Goal: Task Accomplishment & Management: Complete application form

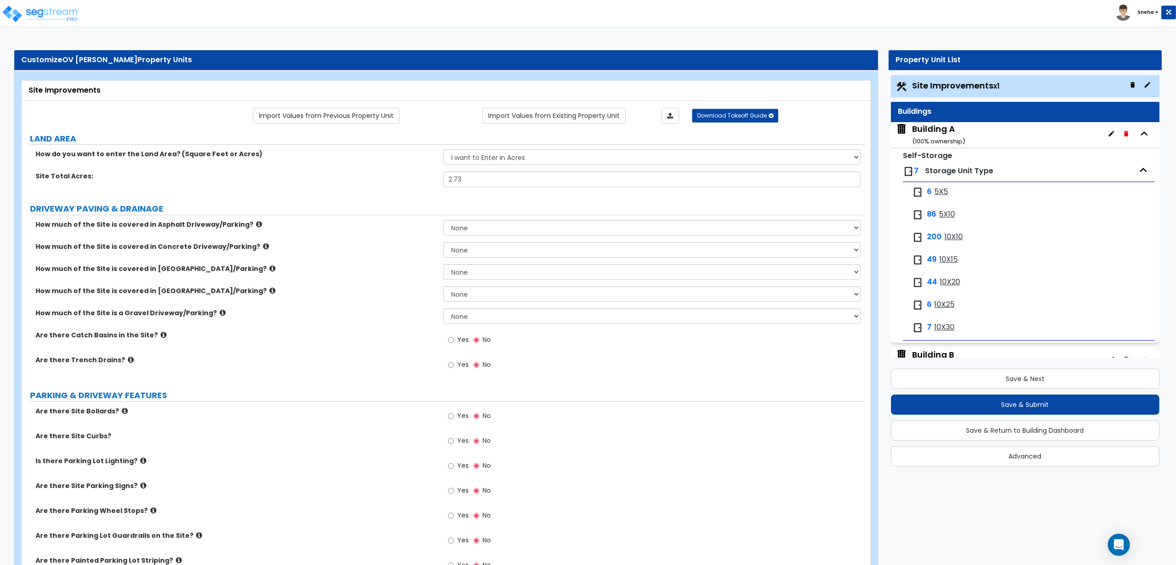
select select "1"
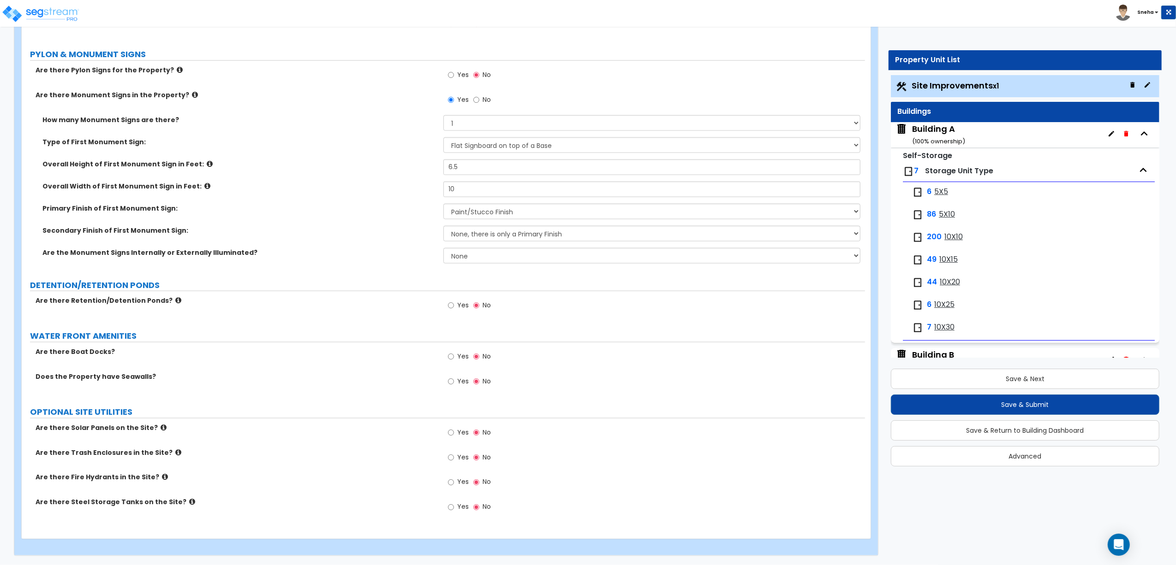
click at [456, 482] on label "Yes" at bounding box center [458, 484] width 21 height 16
click at [454, 482] on input "Yes" at bounding box center [451, 483] width 6 height 10
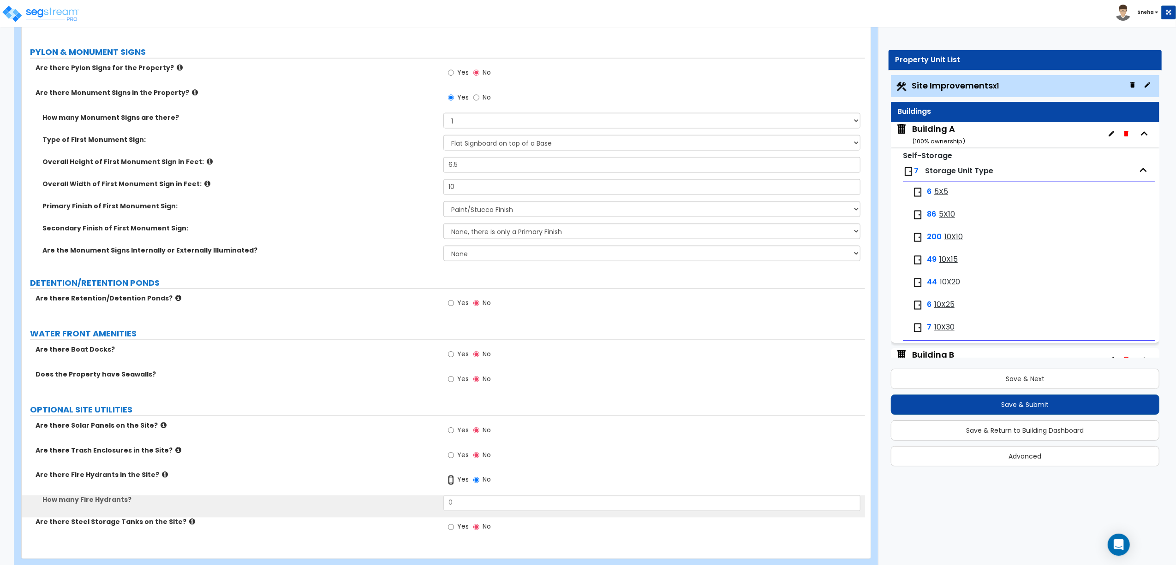
scroll to position [1318, 0]
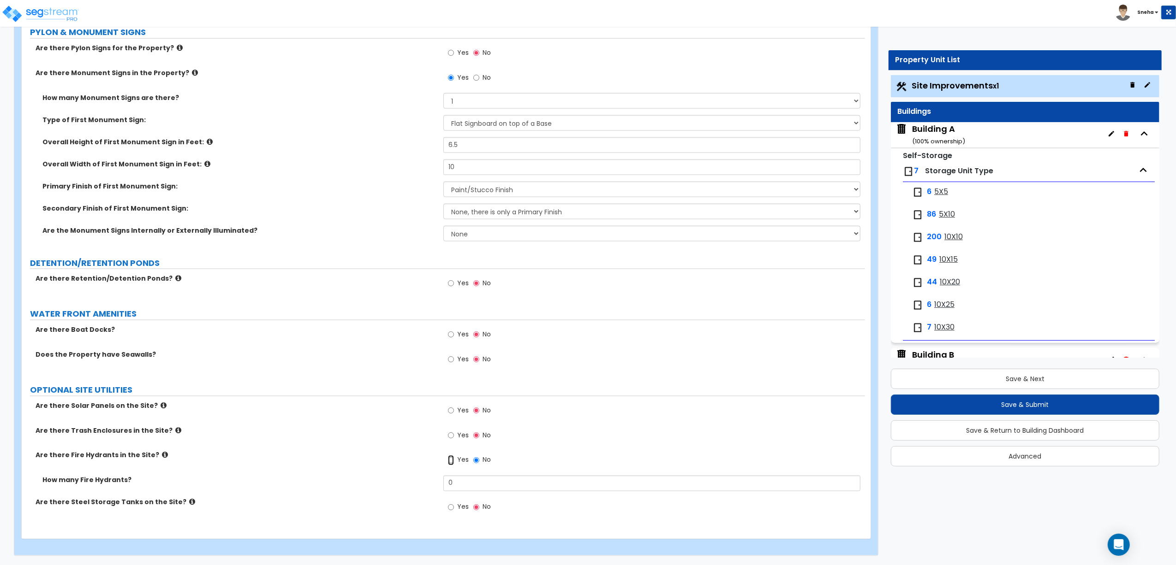
radio input "true"
drag, startPoint x: 453, startPoint y: 478, endPoint x: 446, endPoint y: 483, distance: 9.2
click at [446, 483] on input "0" at bounding box center [651, 484] width 417 height 16
type input "3"
click at [432, 481] on label "How many Fire Hydrants?" at bounding box center [239, 480] width 394 height 9
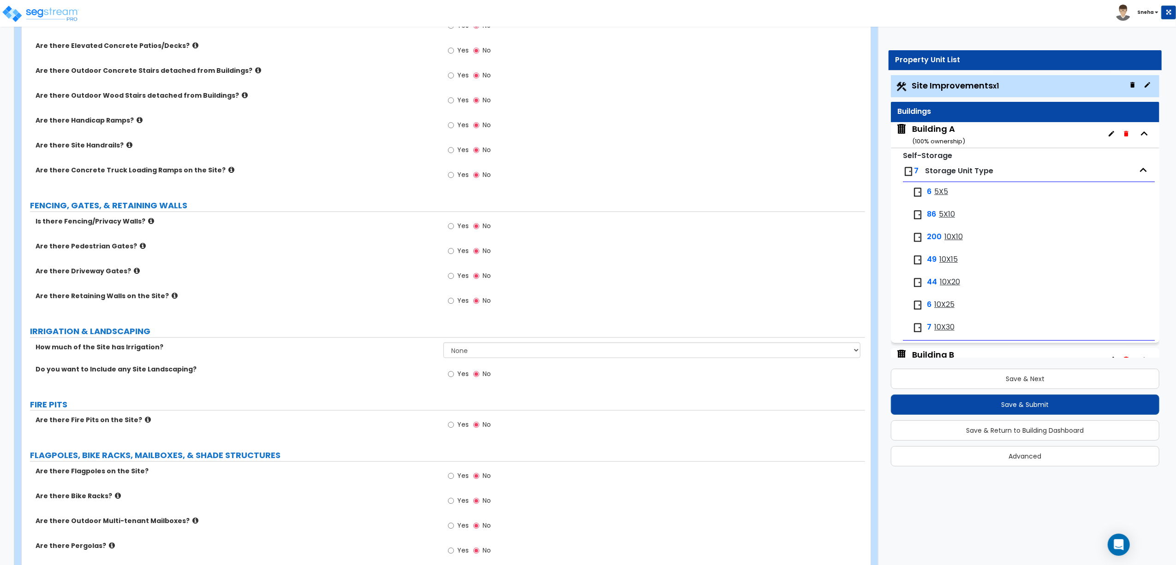
scroll to position [738, 0]
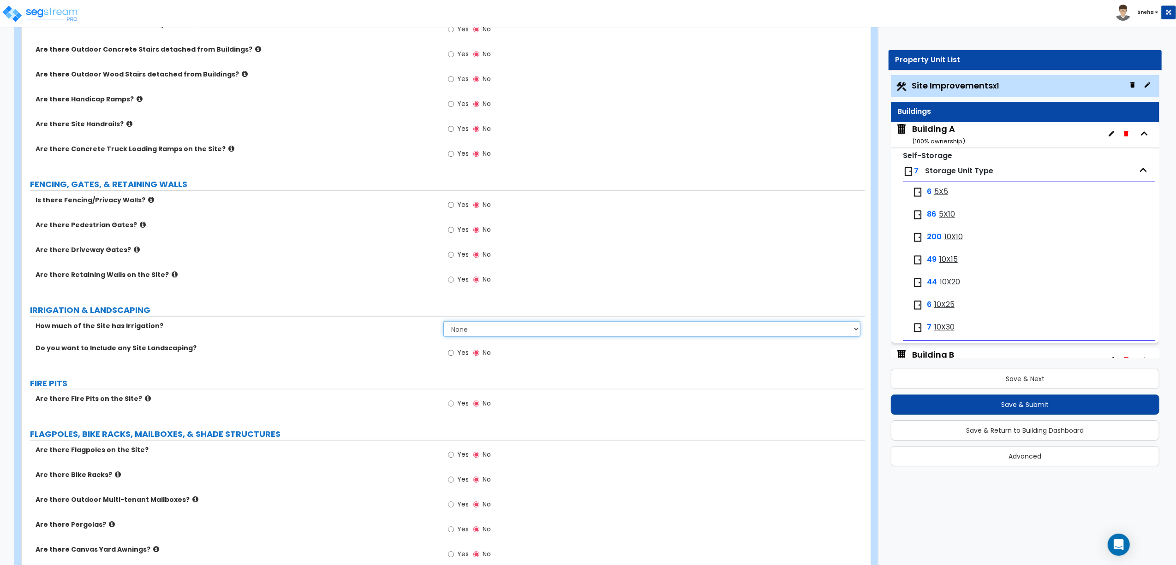
click at [454, 332] on select "None I want to Enter an Approximate Percentage I want to Enter the Square Foota…" at bounding box center [651, 329] width 417 height 16
select select "2"
click at [443, 323] on select "None I want to Enter an Approximate Percentage I want to Enter the Square Foota…" at bounding box center [651, 329] width 417 height 16
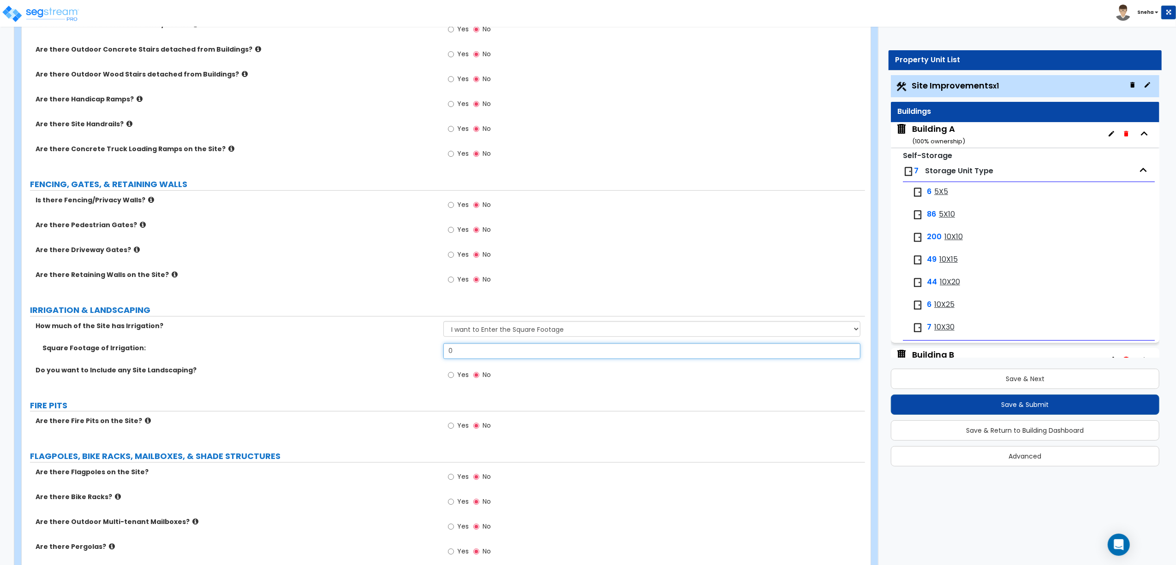
drag, startPoint x: 456, startPoint y: 353, endPoint x: 416, endPoint y: 352, distance: 40.1
click at [416, 352] on div "Square Footage of Irrigation: 0" at bounding box center [443, 355] width 843 height 22
type input "20,725"
click at [411, 368] on label "Do you want to Include any Site Landscaping?" at bounding box center [236, 370] width 401 height 9
click at [464, 377] on span "Yes" at bounding box center [463, 374] width 12 height 9
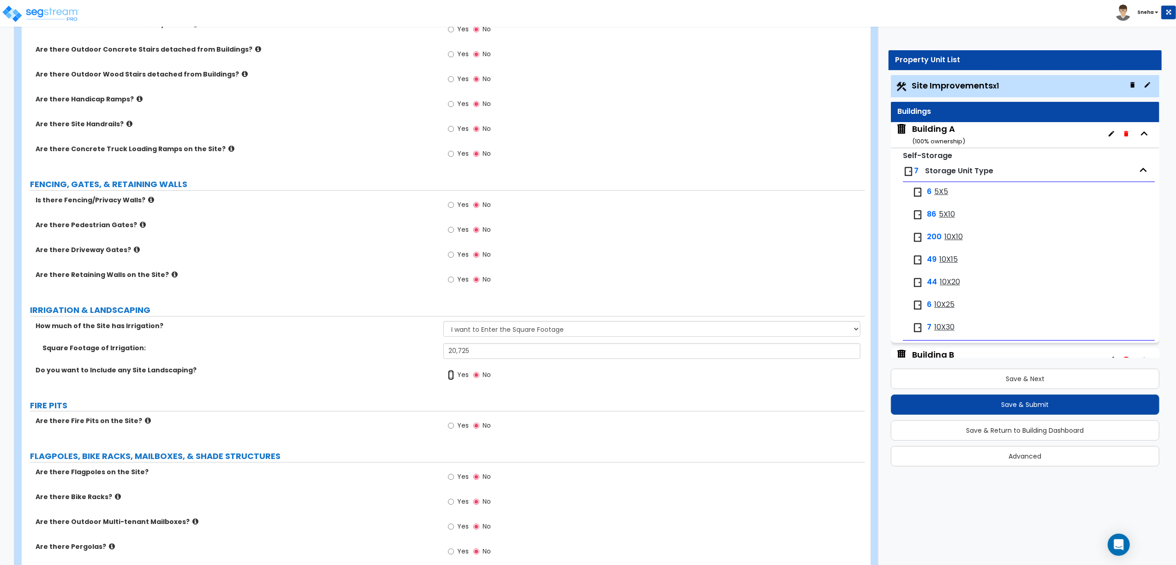
click at [454, 377] on input "Yes" at bounding box center [451, 375] width 6 height 10
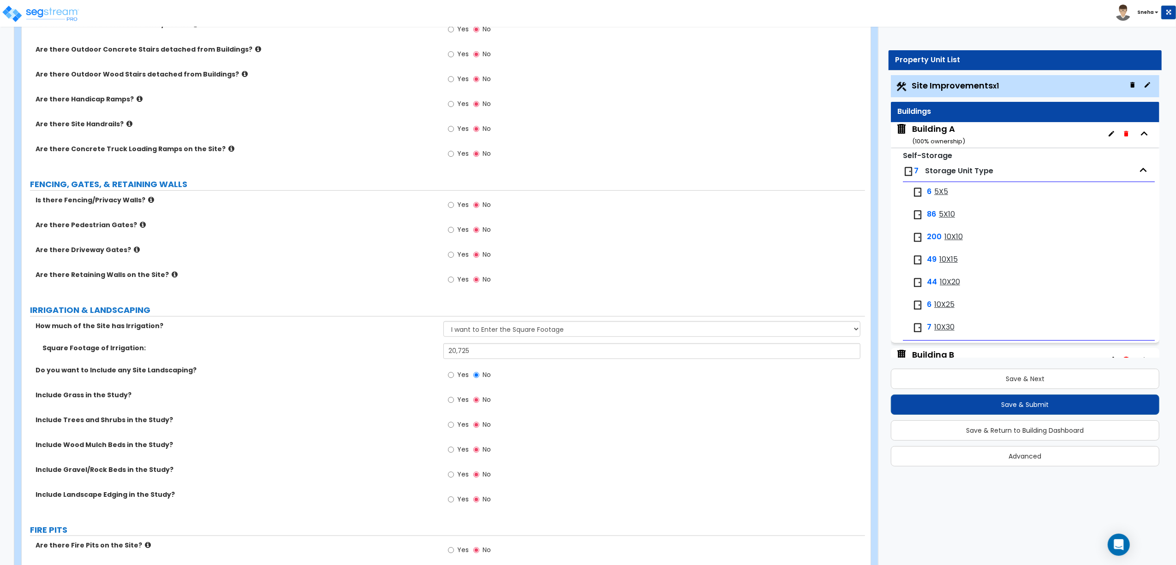
click at [457, 403] on span "Yes" at bounding box center [463, 399] width 12 height 9
click at [454, 403] on input "Yes" at bounding box center [451, 400] width 6 height 10
radio input "true"
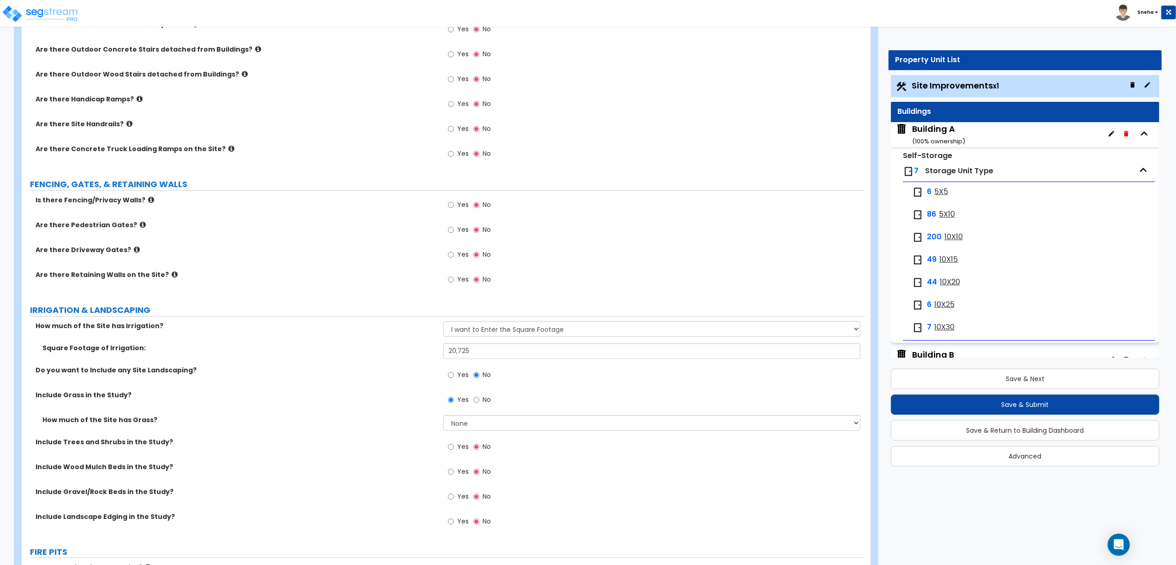
click at [454, 446] on label "Yes" at bounding box center [458, 448] width 21 height 16
click at [454, 446] on input "Yes" at bounding box center [451, 447] width 6 height 10
radio input "true"
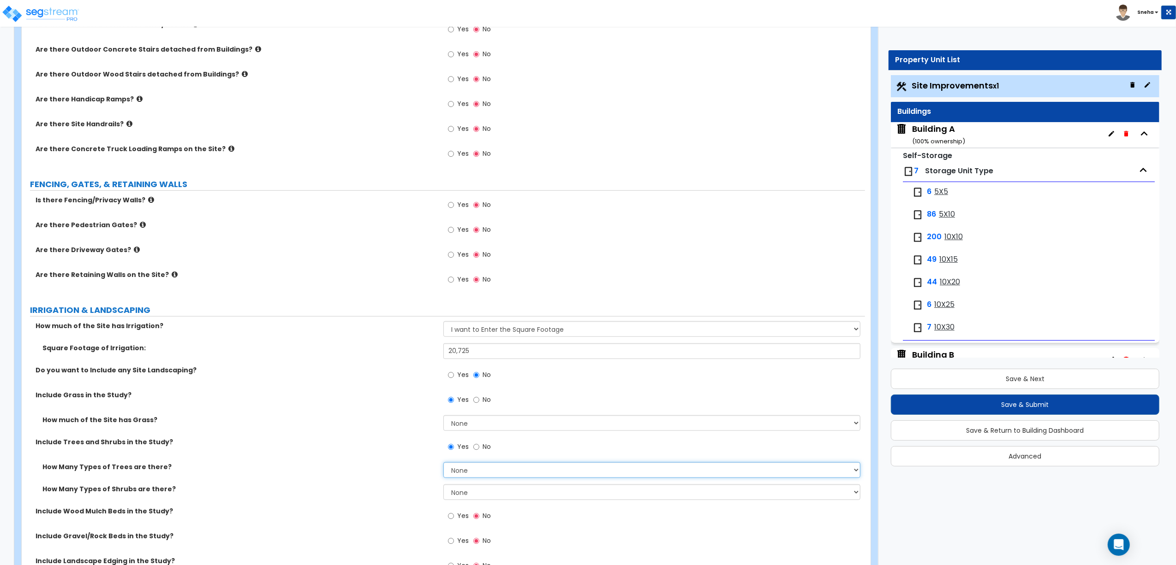
click at [458, 473] on select "None 1 2 3" at bounding box center [651, 471] width 417 height 16
select select "1"
click at [443, 464] on select "None 1 2 3" at bounding box center [651, 471] width 417 height 16
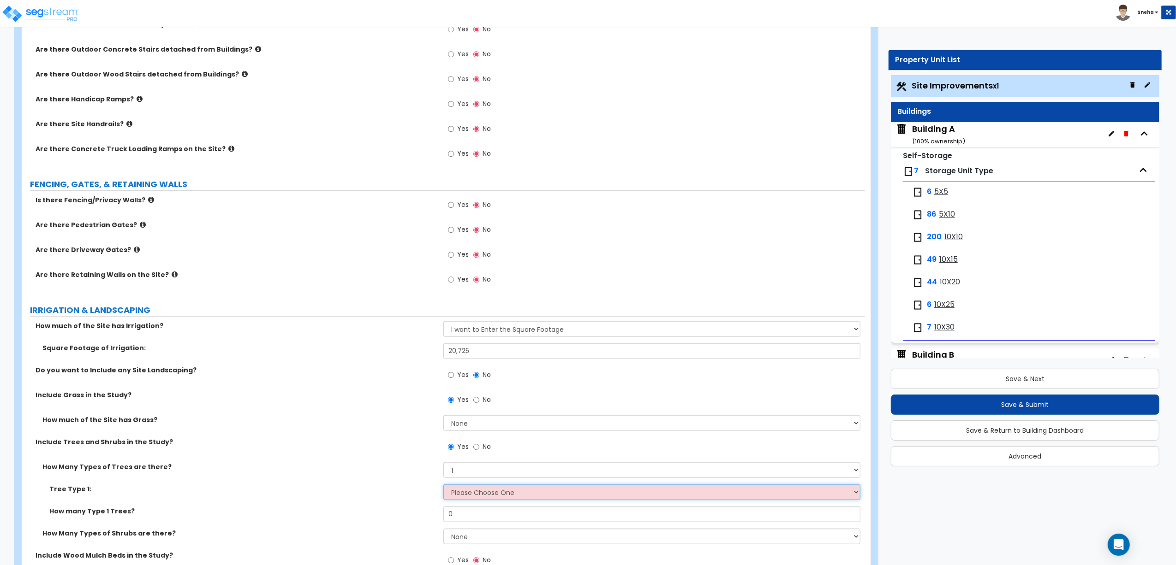
click at [473, 497] on select "Please Choose One Honey Locust Planetree Poplar Elm Hawthorn Linden Maple Red M…" at bounding box center [651, 493] width 417 height 16
click at [486, 494] on select "Please Choose One Honey Locust Planetree Poplar Elm Hawthorn Linden Maple Red M…" at bounding box center [651, 493] width 417 height 16
click at [477, 451] on input "No" at bounding box center [476, 447] width 6 height 10
radio input "false"
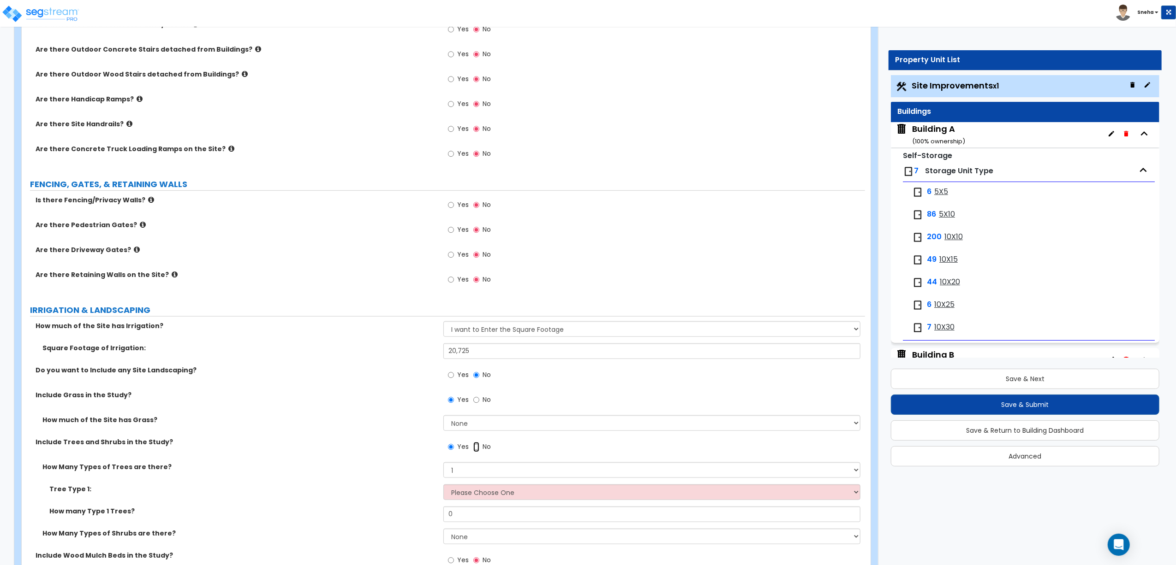
radio input "true"
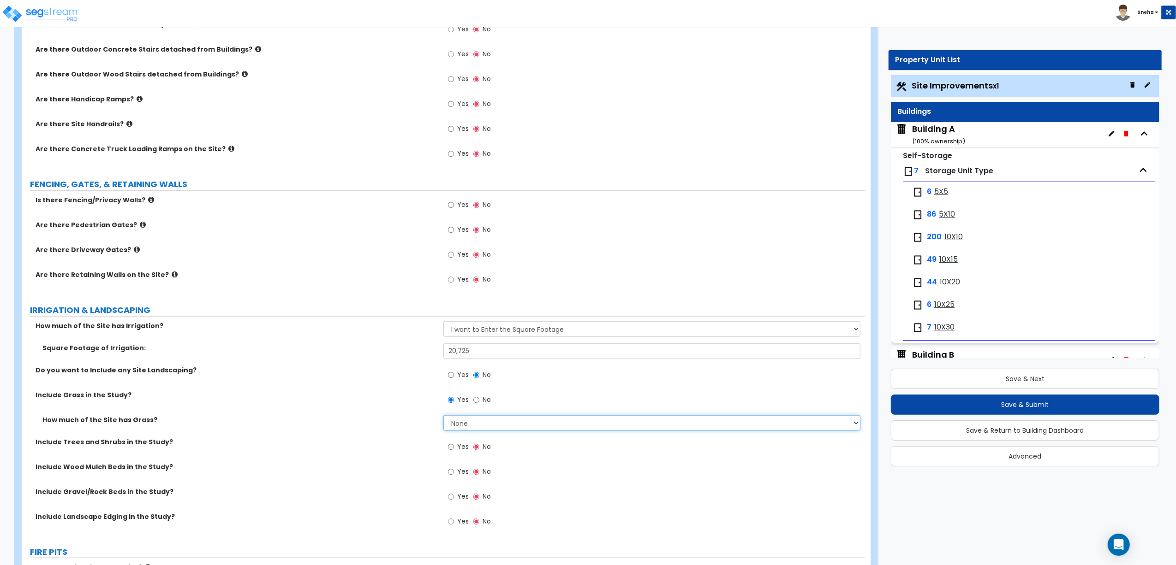
click at [476, 430] on select "None I want to Enter an Approximate Percentage I want to Enter the Square Foota…" at bounding box center [651, 424] width 417 height 16
select select "1"
click at [443, 417] on select "None I want to Enter an Approximate Percentage I want to Enter the Square Foota…" at bounding box center [651, 424] width 417 height 16
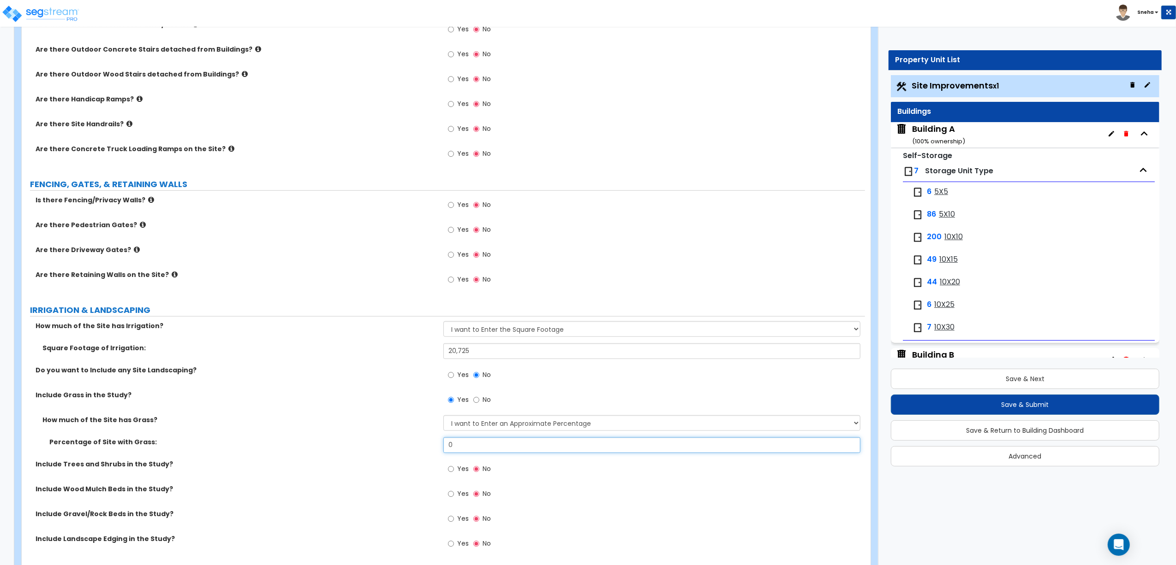
drag, startPoint x: 471, startPoint y: 448, endPoint x: 423, endPoint y: 447, distance: 48.0
click at [423, 448] on div "Percentage of Site with Grass: 0" at bounding box center [443, 449] width 843 height 22
type input "100"
click at [423, 447] on label "Percentage of Site with Grass:" at bounding box center [242, 442] width 387 height 9
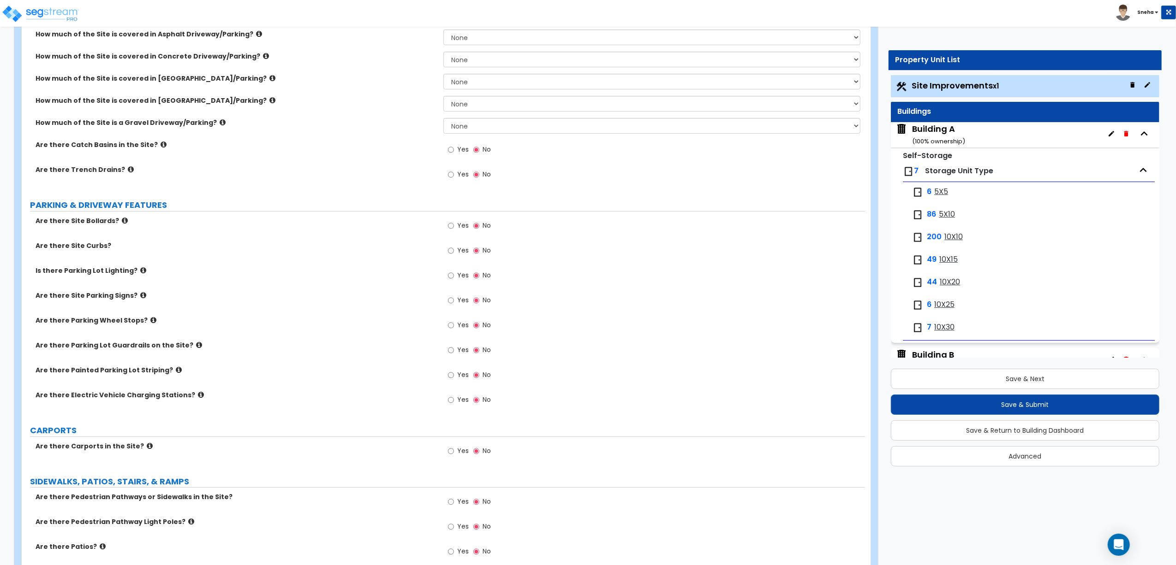
scroll to position [246, 0]
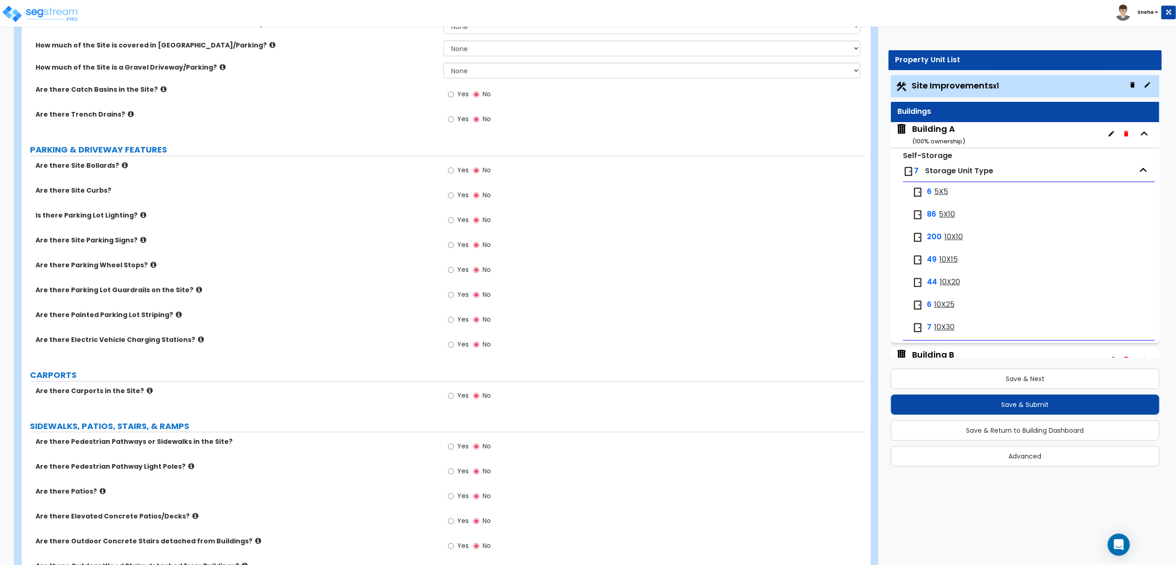
click at [456, 319] on label "Yes" at bounding box center [458, 321] width 21 height 16
click at [454, 319] on input "Yes" at bounding box center [451, 320] width 6 height 10
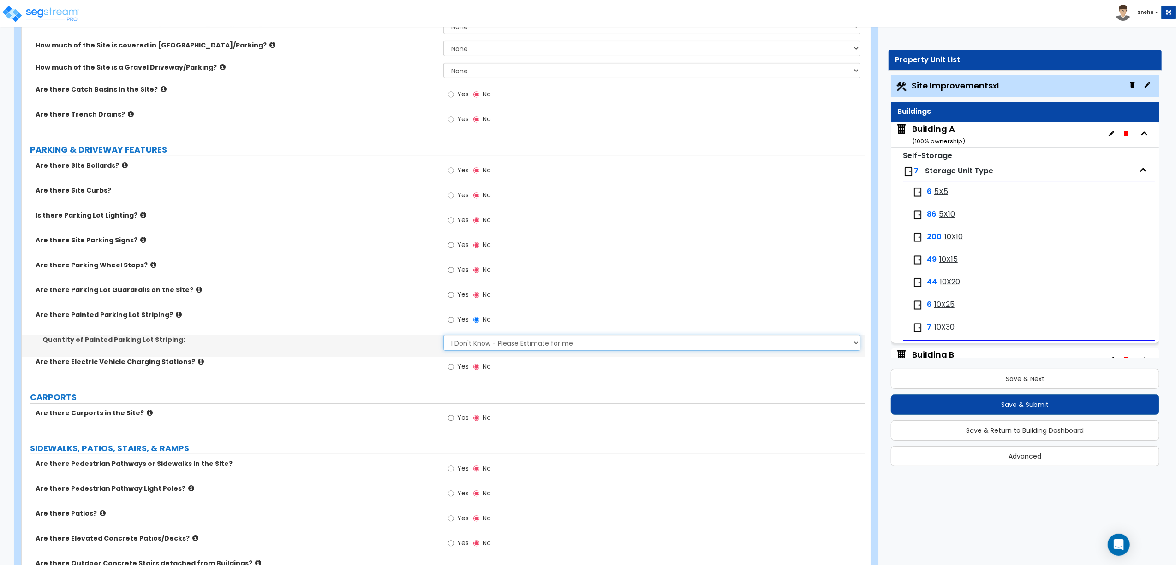
click at [461, 343] on select "I Don't Know - Please Estimate for me I Want to Enter the Number of Parking Spa…" at bounding box center [651, 343] width 417 height 16
select select "1"
click at [443, 336] on select "I Don't Know - Please Estimate for me I Want to Enter the Number of Parking Spa…" at bounding box center [651, 343] width 417 height 16
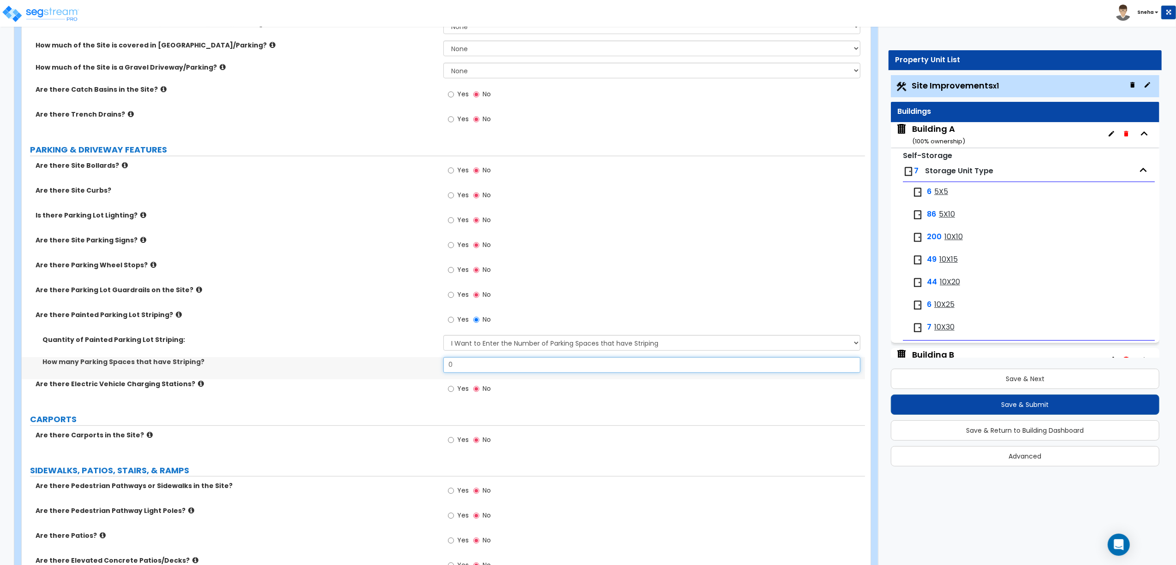
drag, startPoint x: 458, startPoint y: 366, endPoint x: 423, endPoint y: 366, distance: 35.1
click at [423, 366] on div "How many Parking Spaces that have Striping? 0" at bounding box center [443, 368] width 843 height 22
type input "14"
click at [424, 366] on label "How many Parking Spaces that have Striping?" at bounding box center [239, 361] width 394 height 9
click at [452, 173] on input "Yes" at bounding box center [451, 171] width 6 height 10
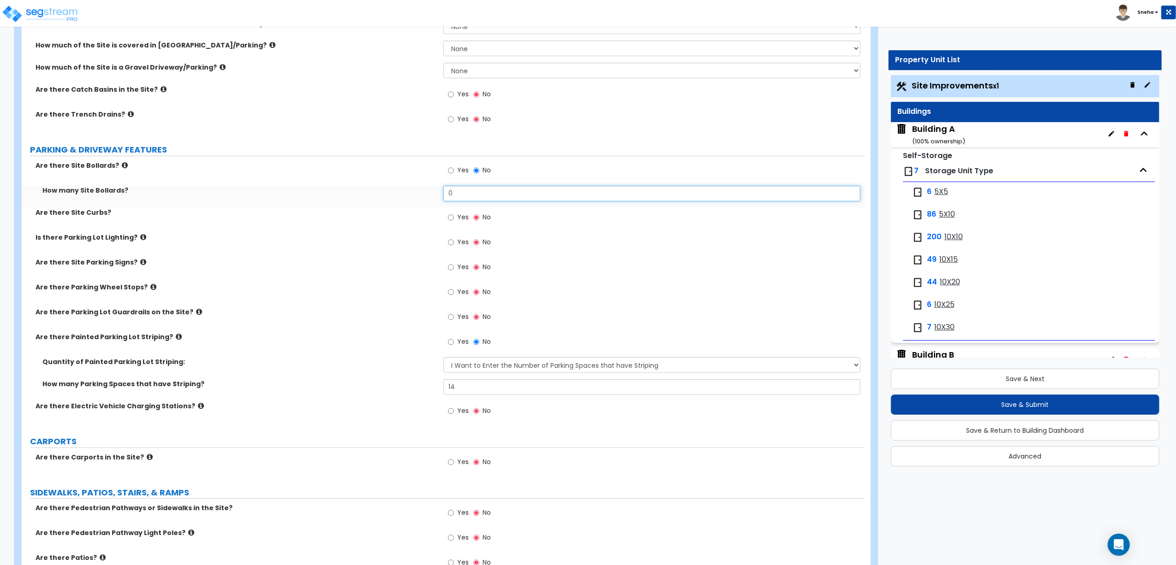
drag, startPoint x: 454, startPoint y: 192, endPoint x: 441, endPoint y: 194, distance: 12.6
click at [441, 194] on div "How many Site Bollards? 0" at bounding box center [443, 197] width 843 height 22
type input "59"
click at [388, 201] on div "How many Site Bollards? 59" at bounding box center [443, 197] width 843 height 22
